Goal: Task Accomplishment & Management: Manage account settings

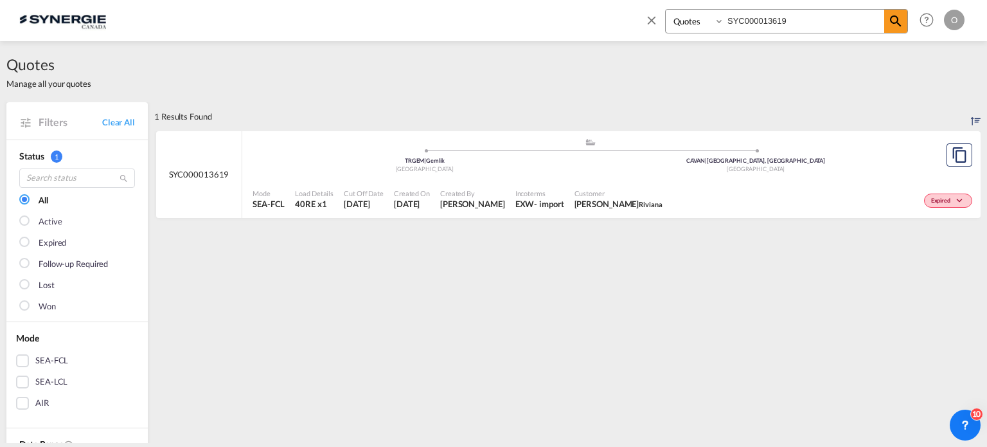
select select "Quotes"
click at [775, 33] on div "Bookings Quotes Enquiries SYC000013619" at bounding box center [786, 21] width 243 height 24
click at [774, 23] on input "SYC000013619" at bounding box center [805, 21] width 160 height 23
paste input "580"
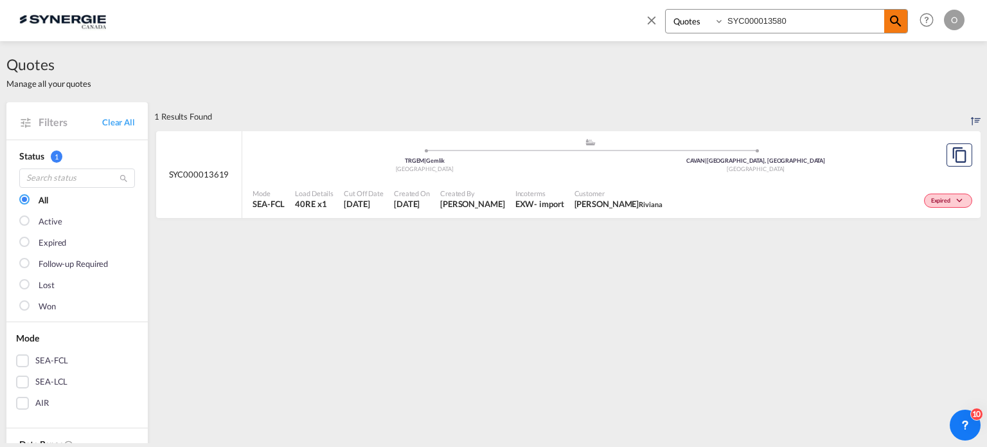
type input "SYC000013580"
click at [902, 15] on md-icon "icon-magnify" at bounding box center [895, 21] width 15 height 15
click at [717, 205] on div "Active" at bounding box center [822, 199] width 308 height 32
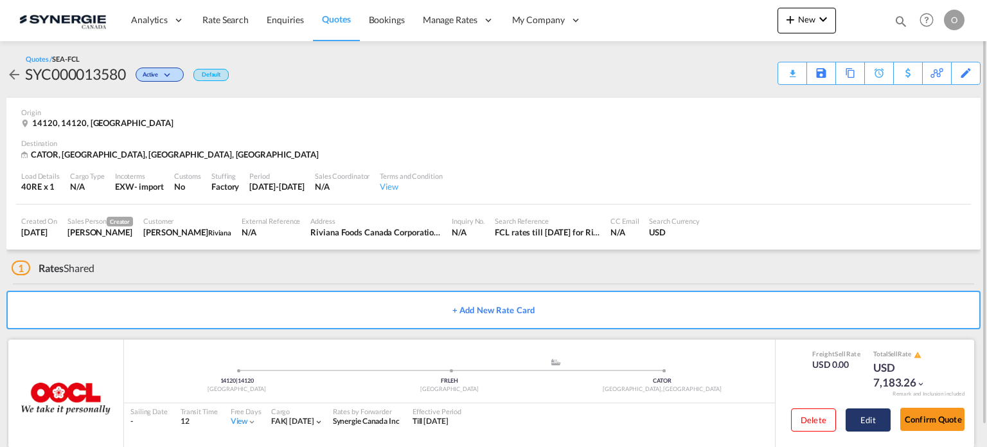
click at [860, 421] on button "Edit" at bounding box center [868, 419] width 45 height 23
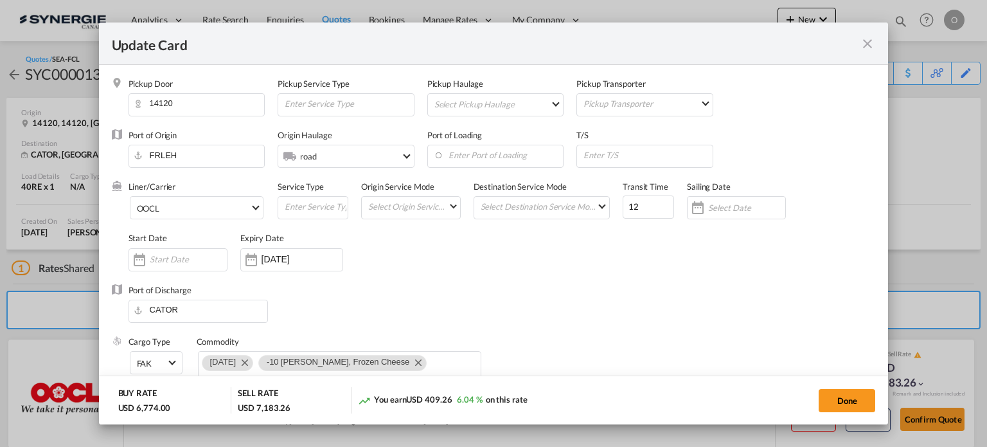
select select "per container"
select select "per B/L"
select select "per day"
select select "per hour"
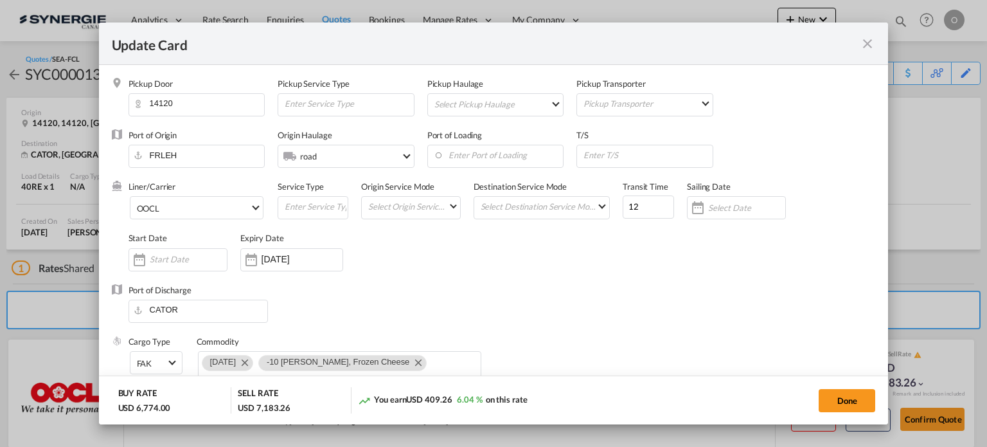
select select "per day"
select select "per container"
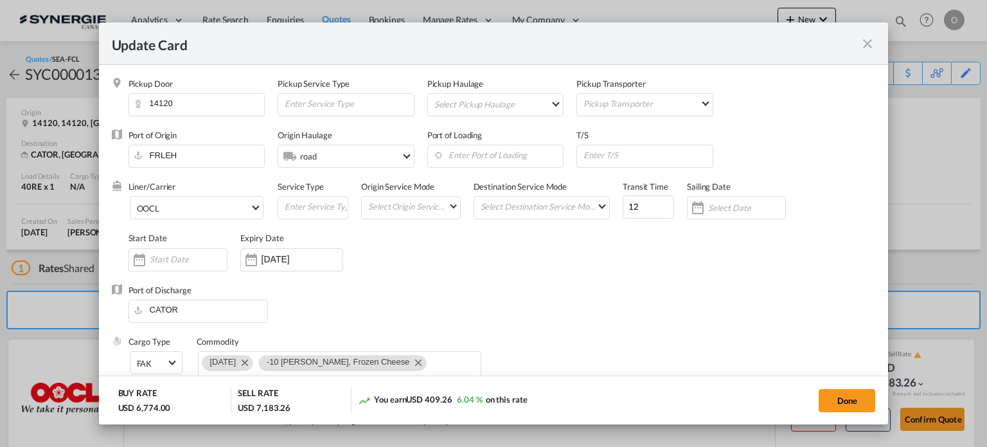
select select "per B/L"
select select "per shipment"
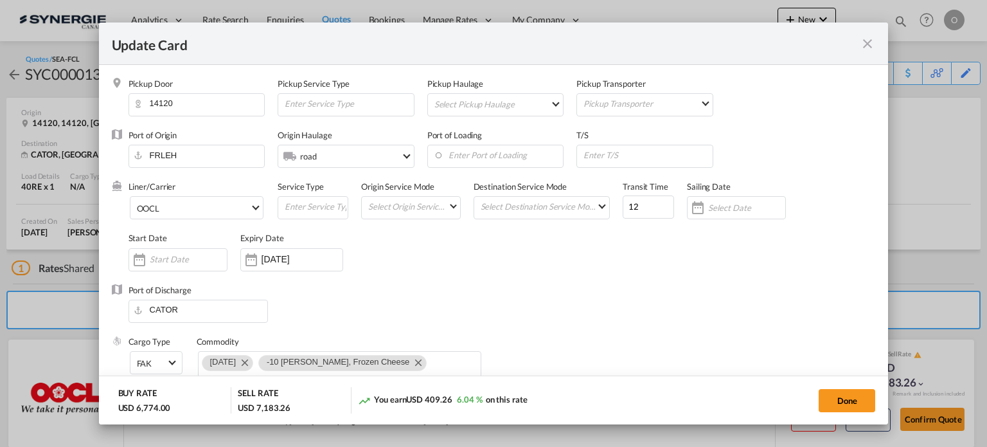
select select "per shipment"
select select "per container"
click at [867, 45] on md-icon "icon-close fg-AAA8AD m-0 pointer" at bounding box center [867, 43] width 15 height 15
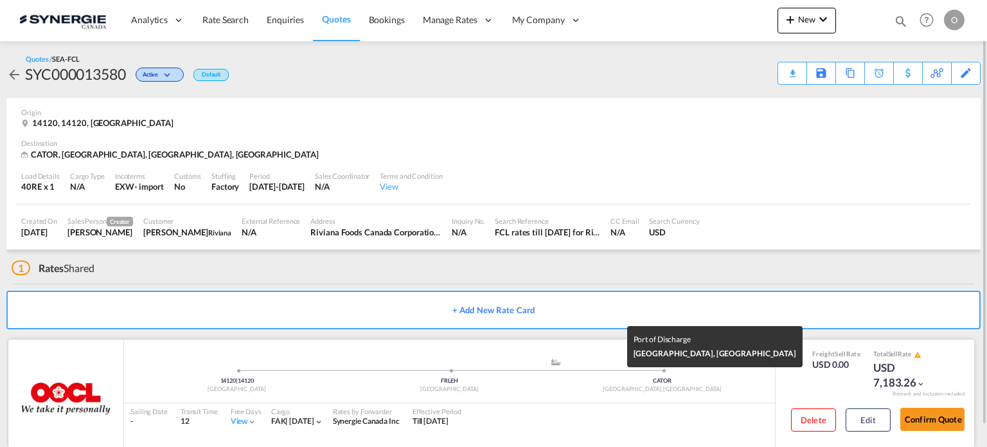
click at [635, 377] on div "CATOR" at bounding box center [662, 381] width 213 height 8
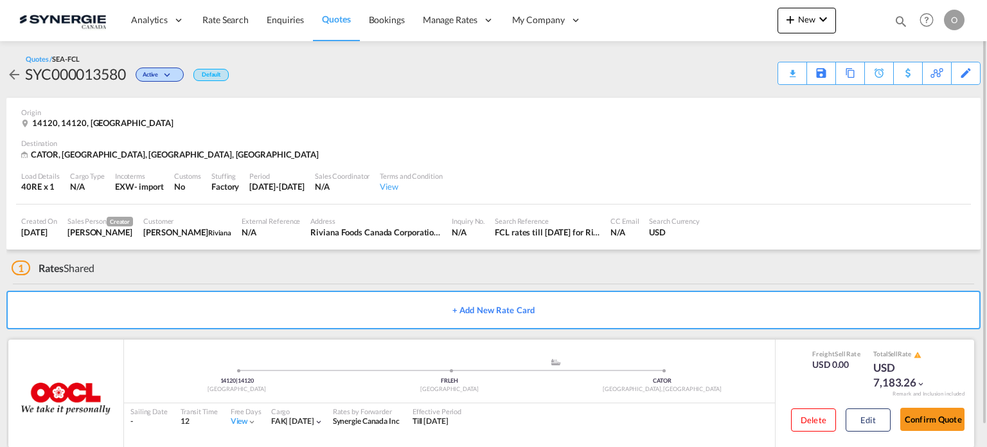
scroll to position [22, 0]
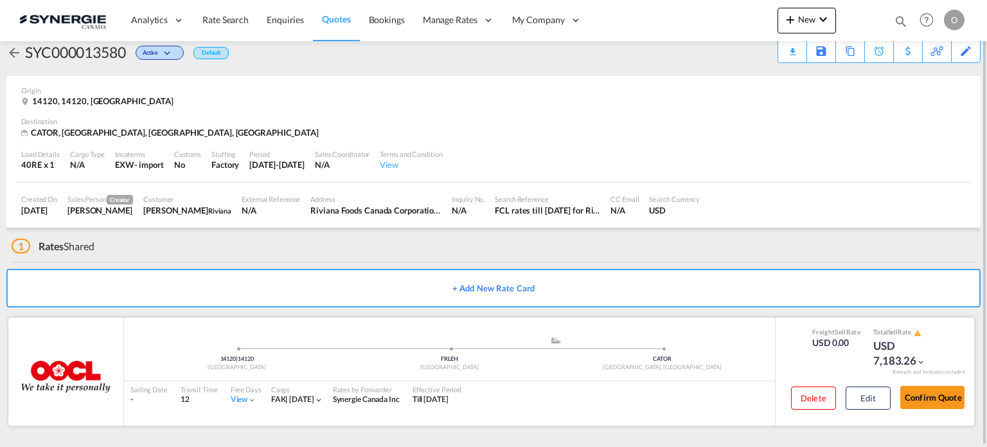
click at [372, 381] on div "Rates by Forwarder Synergie Canada Inc" at bounding box center [367, 394] width 80 height 27
click at [287, 351] on ul "14120 | 14120 France .a{fill:#aaa8ad;} .a{fill:#aaa8ad;} FRLEH Le Havre CATOR T…" at bounding box center [450, 351] width 638 height 6
click at [797, 53] on div "Download Quote" at bounding box center [768, 51] width 66 height 21
click at [893, 332] on span "Sell" at bounding box center [893, 332] width 10 height 8
drag, startPoint x: 934, startPoint y: 401, endPoint x: 427, endPoint y: 205, distance: 543.6
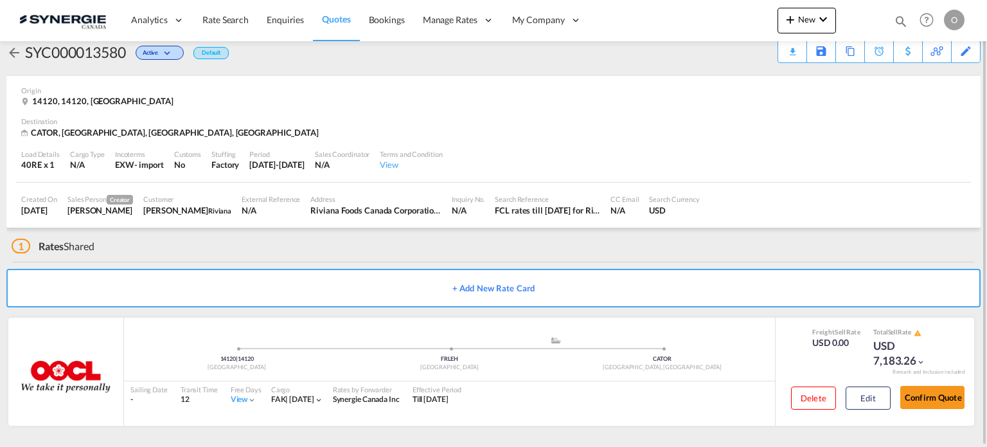
click at [934, 401] on button "Confirm Quote" at bounding box center [933, 397] width 64 height 23
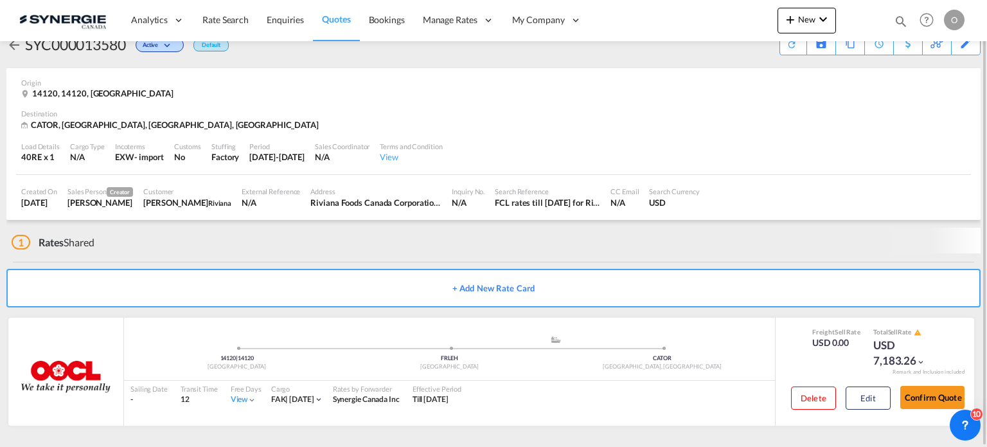
scroll to position [22, 0]
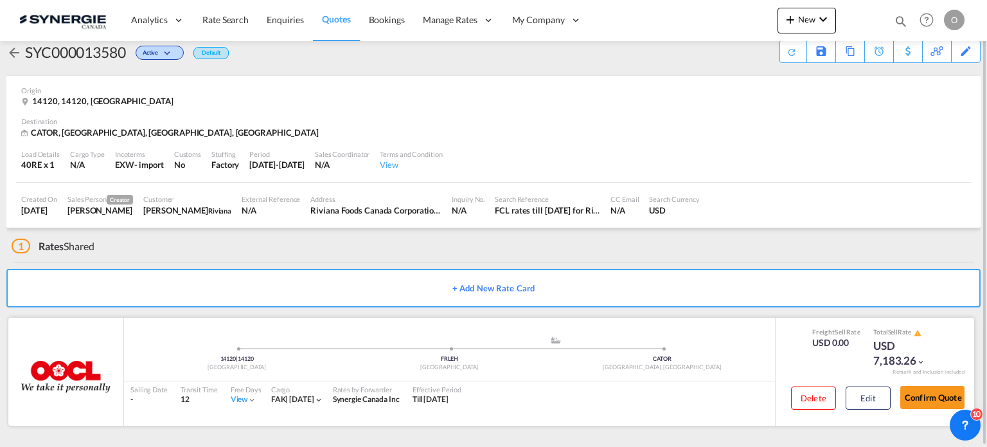
click at [504, 347] on span at bounding box center [449, 348] width 213 height 3
click at [509, 383] on div "Sailing Date - Transit Time 12 Free Days View - Cargo FAK | aug 25 Rates by For…" at bounding box center [449, 394] width 651 height 27
click at [869, 344] on div "Freight Sell Rate USD 0.00 Total Sell Rate USD 7,183.26" at bounding box center [875, 347] width 145 height 41
click at [905, 359] on div "USD 7,183.26" at bounding box center [906, 353] width 64 height 31
drag, startPoint x: 903, startPoint y: 350, endPoint x: 890, endPoint y: 362, distance: 17.7
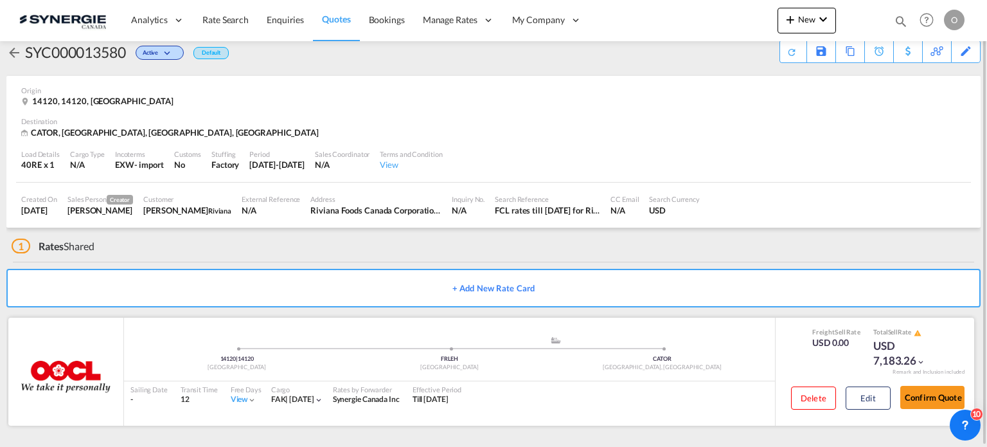
click at [903, 349] on div "USD 7,183.26" at bounding box center [906, 353] width 64 height 31
click at [871, 393] on button "Edit" at bounding box center [868, 397] width 45 height 23
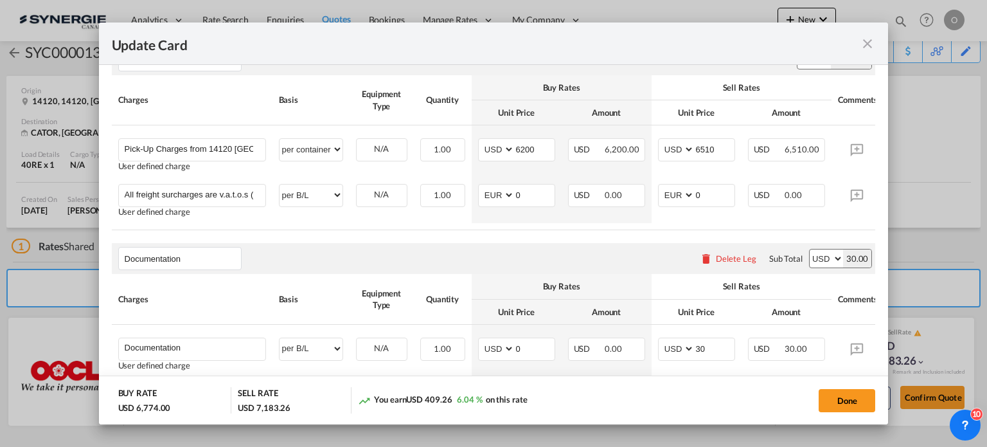
scroll to position [214, 0]
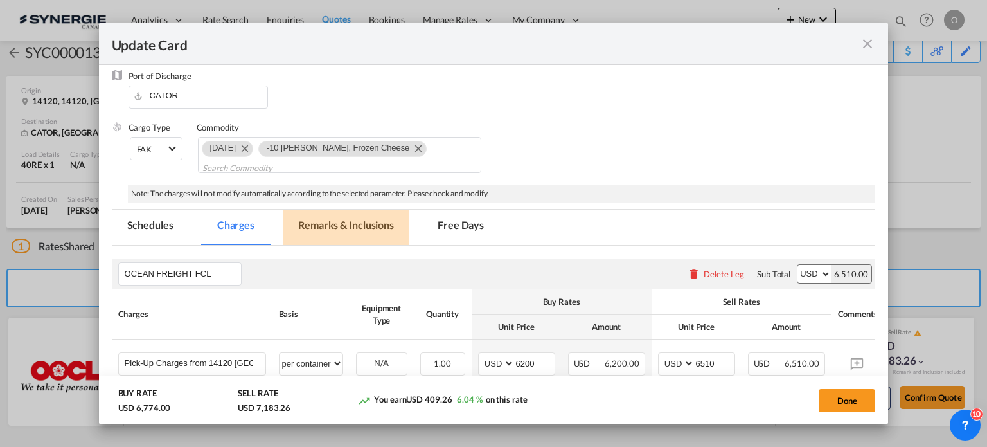
click at [384, 236] on md-tab-item "Remarks & Inclusions" at bounding box center [346, 227] width 127 height 35
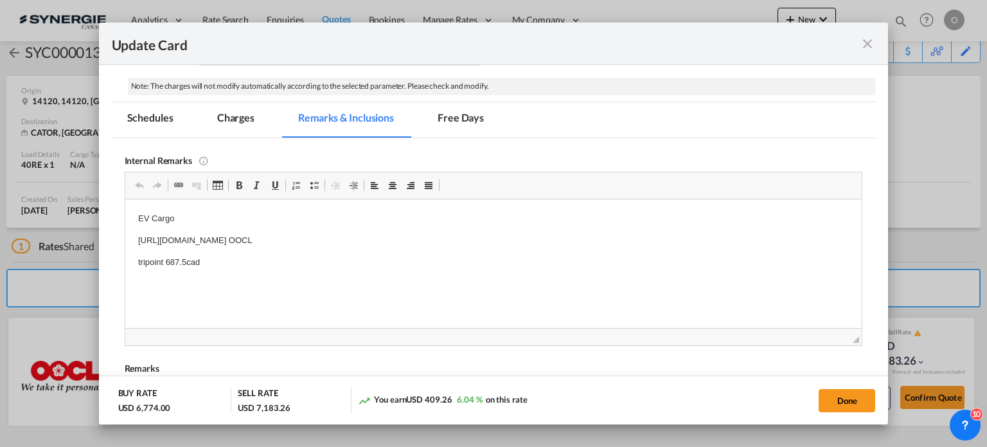
scroll to position [0, 0]
drag, startPoint x: 138, startPoint y: 239, endPoint x: 516, endPoint y: 243, distance: 378.0
click at [516, 243] on p "https://app.frontapp.com/open/msg_1gotgjm7?key=xLf0iwYKJaRyWmtaOwU4B5HSPsOngpNk…" at bounding box center [494, 240] width 712 height 14
click at [541, 267] on span "Copy" at bounding box center [542, 267] width 40 height 19
copy p "https://app.frontapp.com/open/msg_1gotgjm7?key=xLf0iwYKJaRyWmtaOwU4B5HSPsOngpNk…"
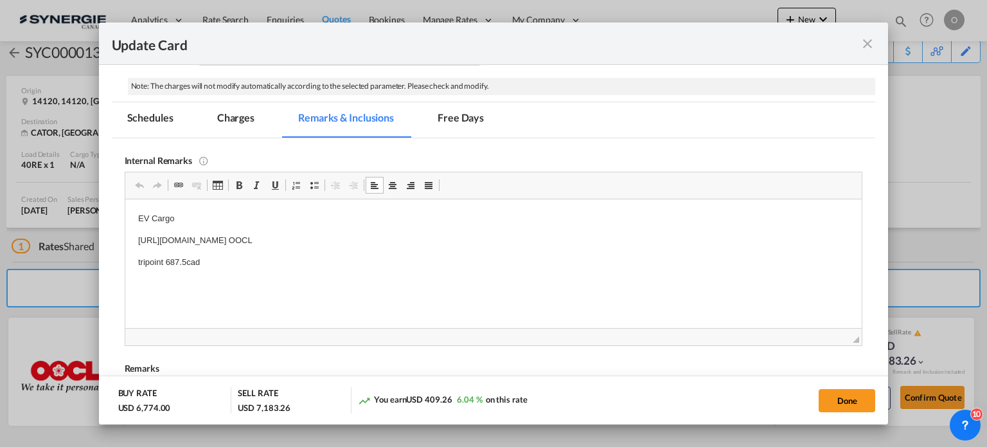
drag, startPoint x: 139, startPoint y: 236, endPoint x: 488, endPoint y: 239, distance: 349.1
click at [488, 239] on p "https://app.frontapp.com/open/msg_1gotgjm7?key=xLf0iwYKJaRyWmtaOwU4B5HSPsOngpNk…" at bounding box center [494, 240] width 712 height 14
click at [500, 261] on span "Copy" at bounding box center [516, 266] width 40 height 19
copy p "https://app.frontapp.com/open/msg_1gotgjm7?key=xLf0iwYKJaRyWmtaOwU4B5HSPsOngpNk"
click at [859, 46] on div "Update Card" at bounding box center [486, 43] width 749 height 16
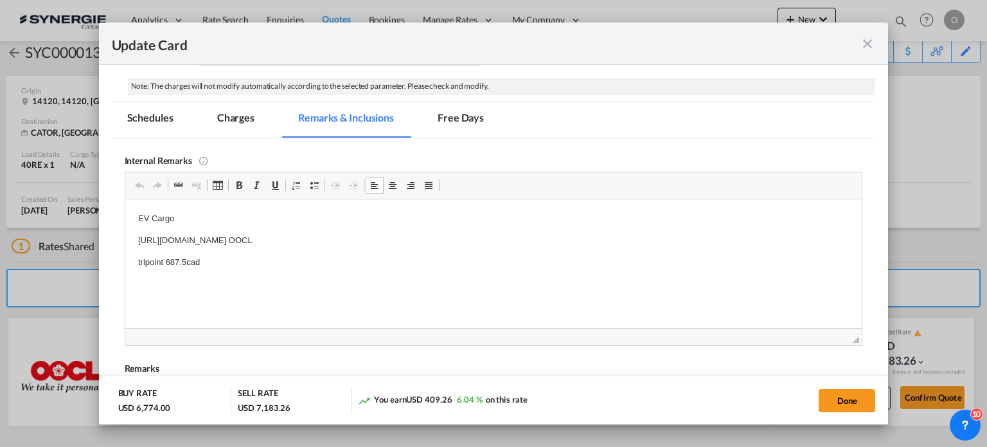
click at [869, 48] on md-icon "icon-close fg-AAA8AD m-0 pointer" at bounding box center [867, 43] width 15 height 15
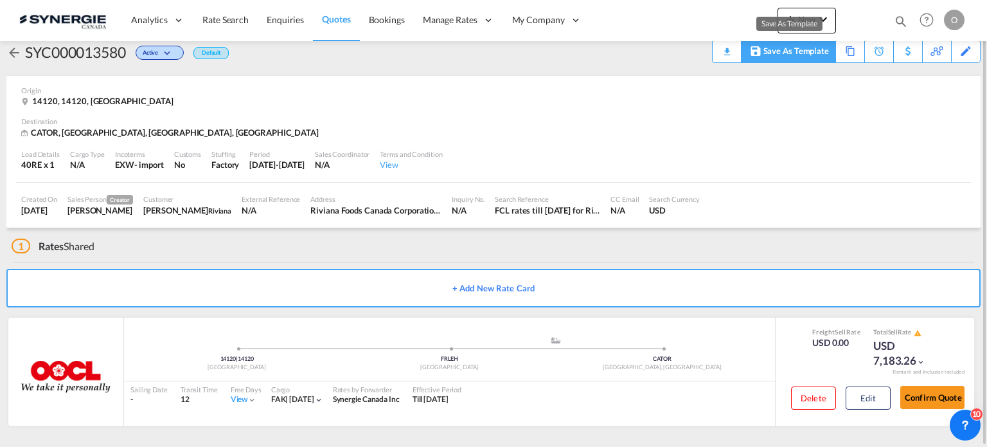
click at [791, 51] on div "Save As Template" at bounding box center [797, 52] width 66 height 22
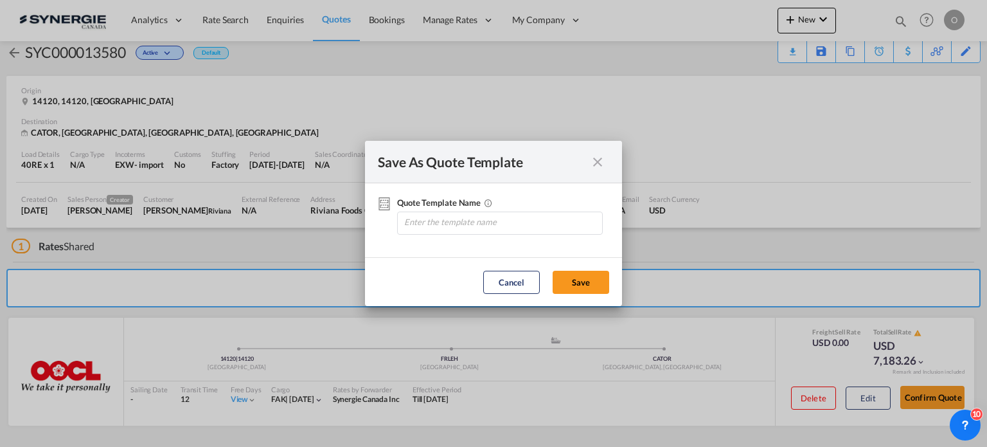
click at [602, 160] on md-icon "icon-close fg-AAA8AD cursor" at bounding box center [597, 161] width 15 height 15
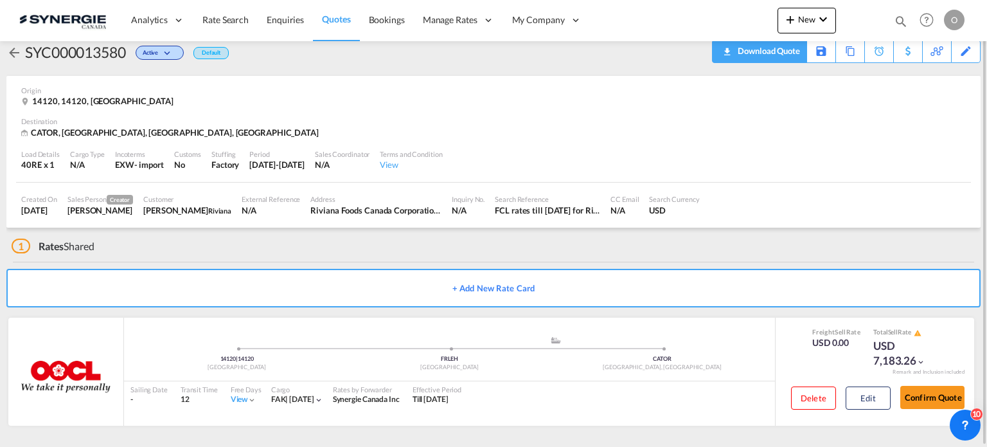
click at [786, 51] on div "Download Quote" at bounding box center [768, 51] width 66 height 21
